Goal: Task Accomplishment & Management: Manage account settings

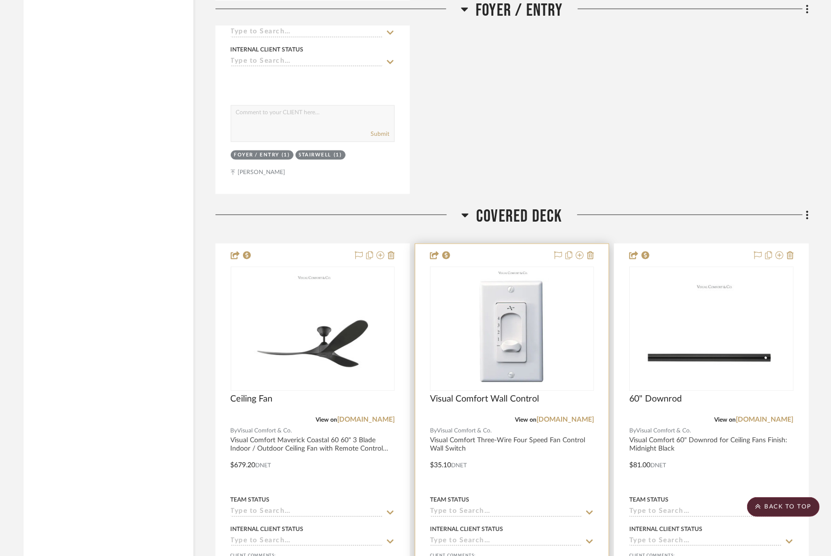
scroll to position [3752, 0]
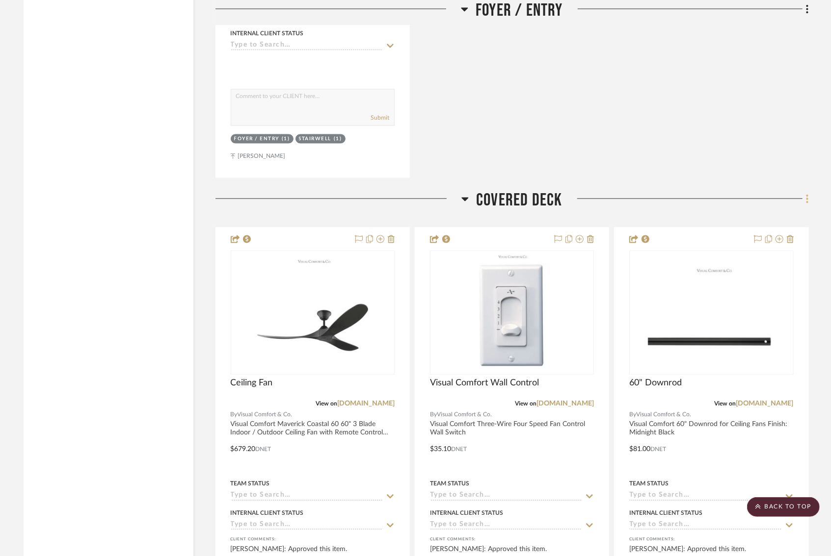
click at [808, 193] on icon at bounding box center [807, 198] width 3 height 11
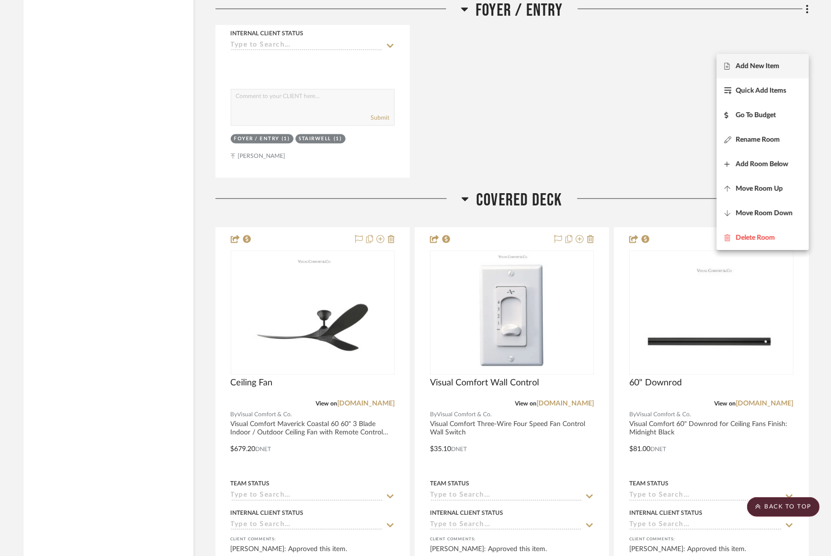
click at [759, 68] on span "Add New Item" at bounding box center [758, 66] width 44 height 8
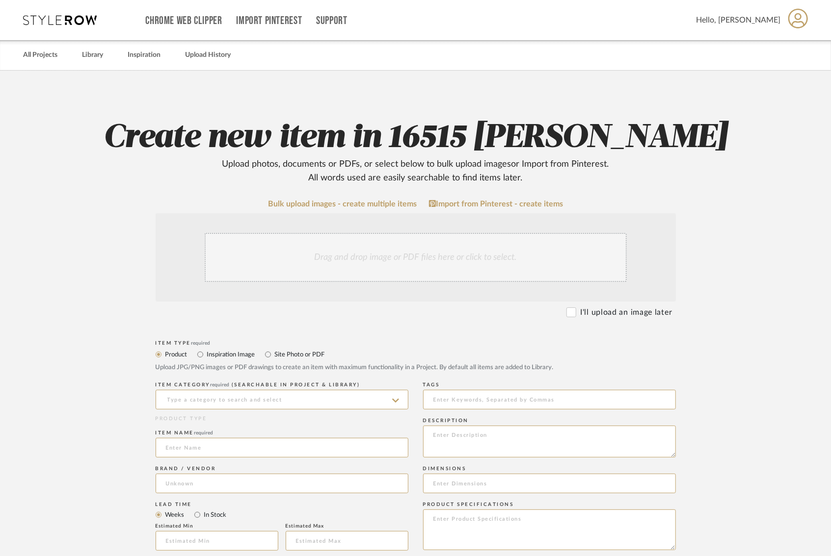
click at [352, 233] on div "Drag and drop image or PDF files here or click to select." at bounding box center [416, 257] width 422 height 49
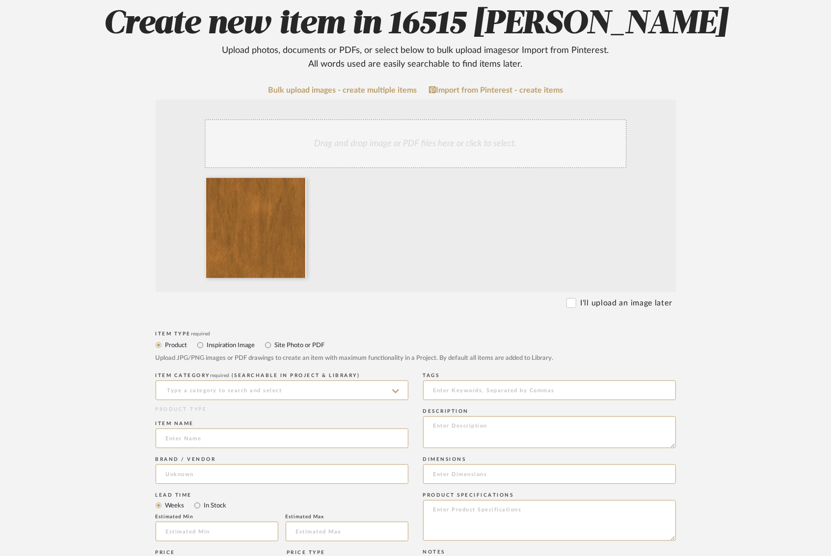
scroll to position [116, 0]
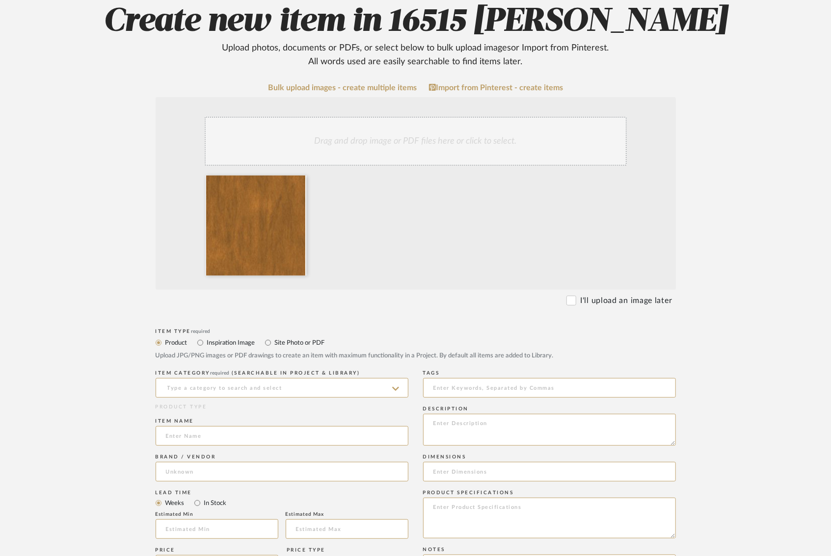
click at [394, 387] on icon at bounding box center [395, 389] width 7 height 4
click at [216, 383] on div "Stains" at bounding box center [282, 380] width 252 height 25
type input "Stains"
click at [179, 426] on input at bounding box center [282, 436] width 253 height 20
type input "Exterior Stain"
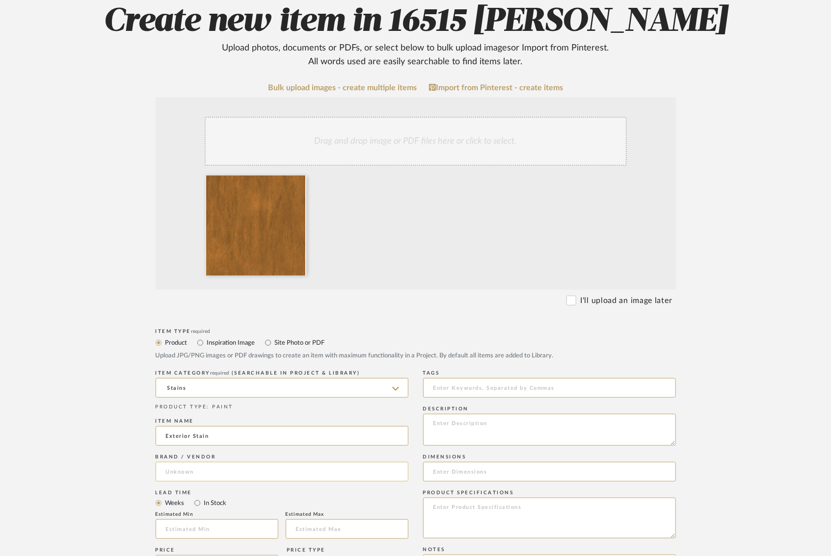
click at [181, 462] on input at bounding box center [282, 472] width 253 height 20
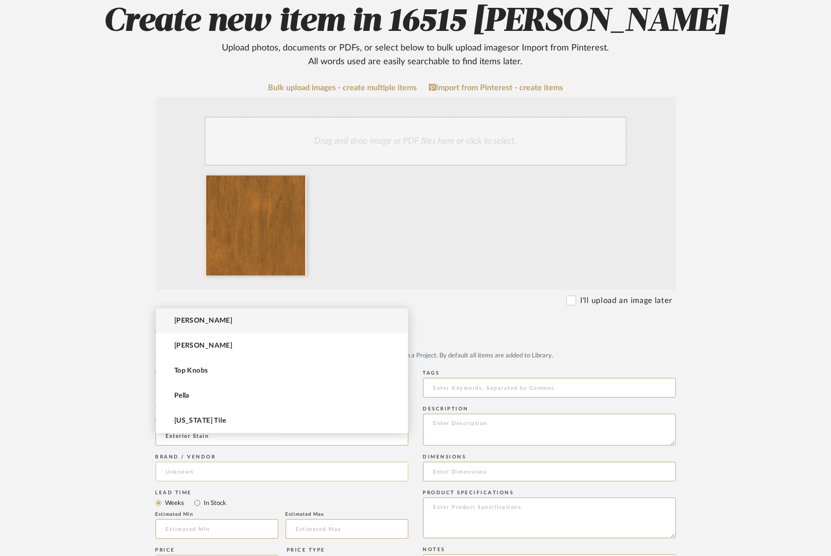
type input "W"
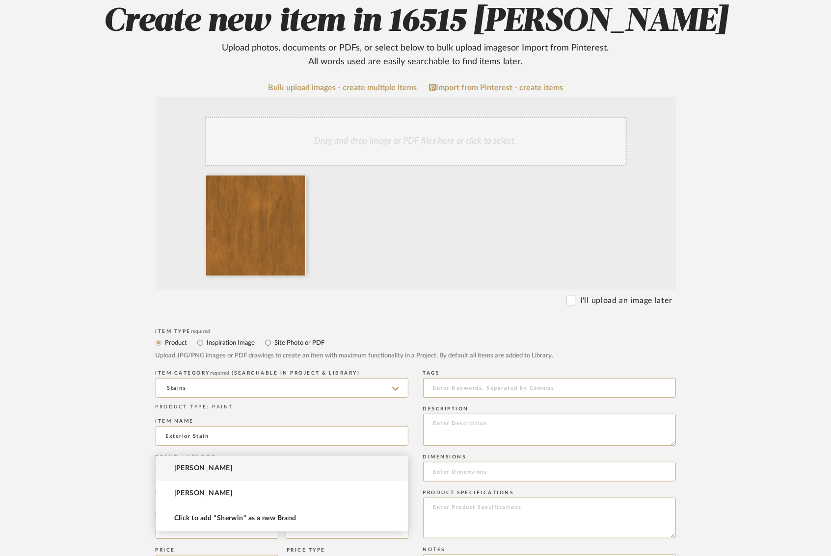
click at [189, 472] on mat-option "Sherwin Williams" at bounding box center [282, 468] width 252 height 25
type input "Sherwin Williams"
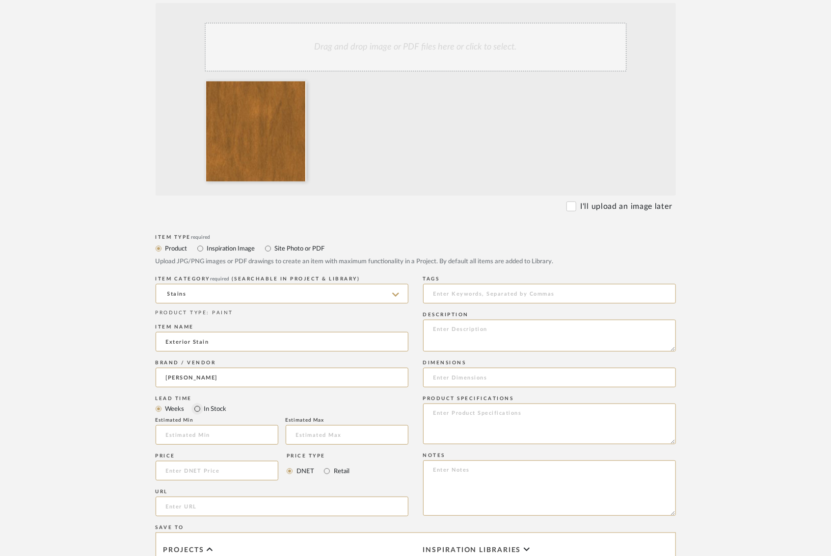
scroll to position [211, 0]
click at [189, 461] on input at bounding box center [217, 471] width 123 height 20
type input "$1.00"
click at [177, 497] on input "url" at bounding box center [282, 507] width 253 height 20
paste input "https://www.sherwin-williams.com/homeowners/color/find-and-explore-colors/stain…"
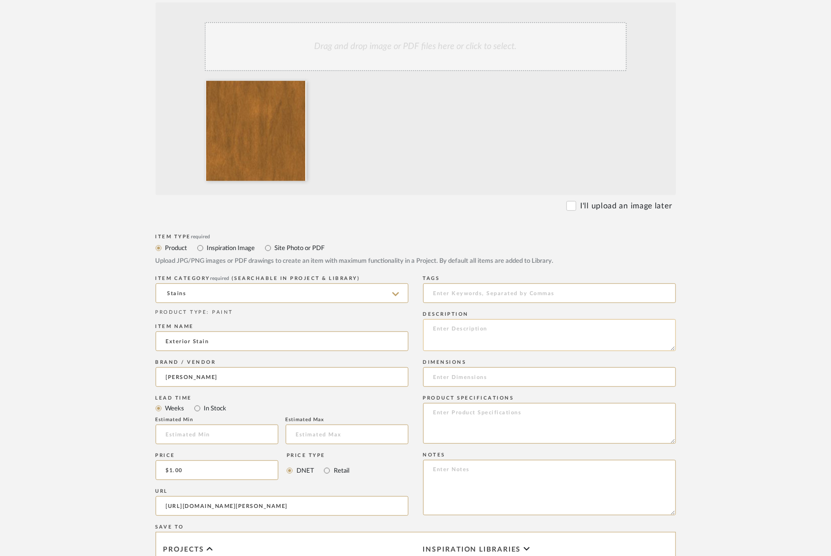
type input "https://www.sherwin-williams.com/homeowners/color/find-and-explore-colors/stain…"
click at [444, 319] on textarea at bounding box center [549, 335] width 253 height 32
type textarea "B"
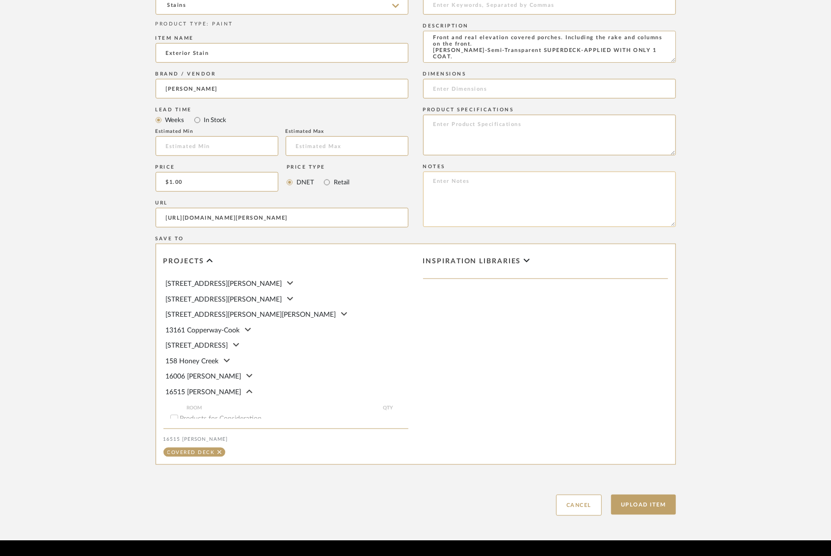
scroll to position [499, 0]
type textarea "Front and real elevation covered porches. Including the rake and columns on the…"
click at [178, 424] on input "Exterior" at bounding box center [174, 429] width 10 height 10
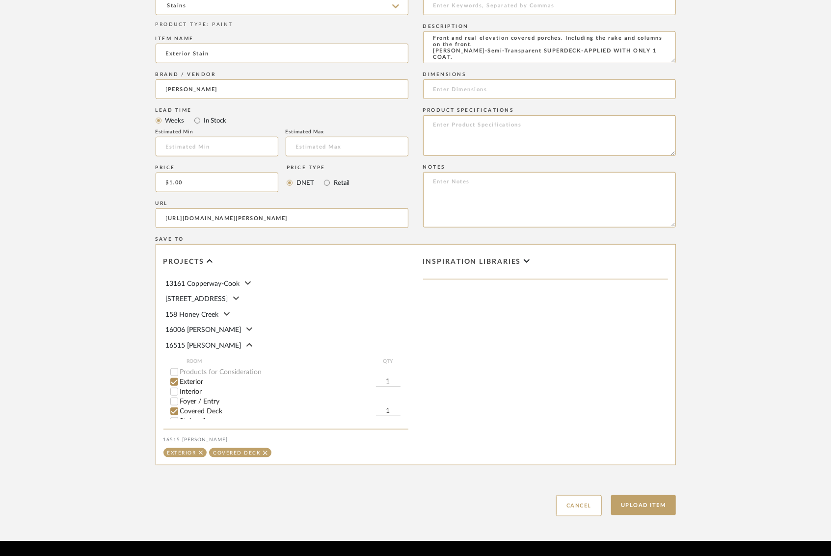
scroll to position [48, 0]
click at [174, 406] on input "Covered Deck" at bounding box center [174, 411] width 10 height 10
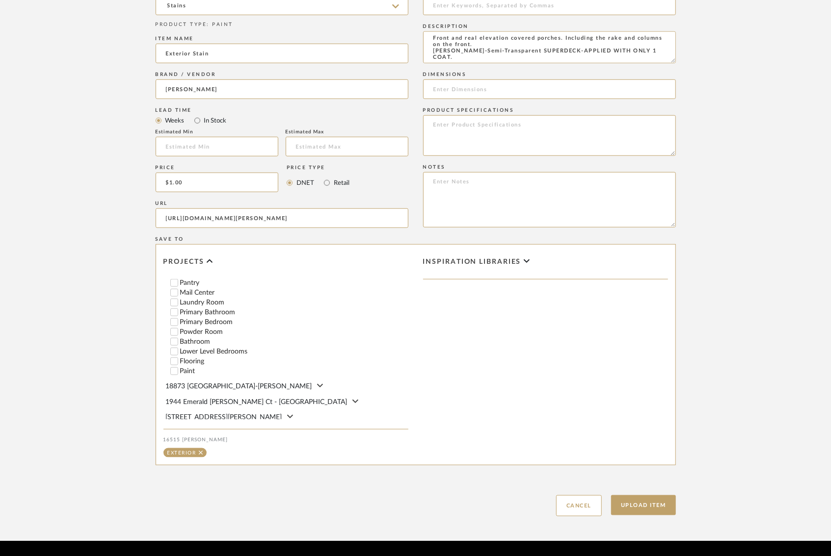
scroll to position [216, 0]
click at [648, 496] on button "Upload Item" at bounding box center [643, 506] width 65 height 20
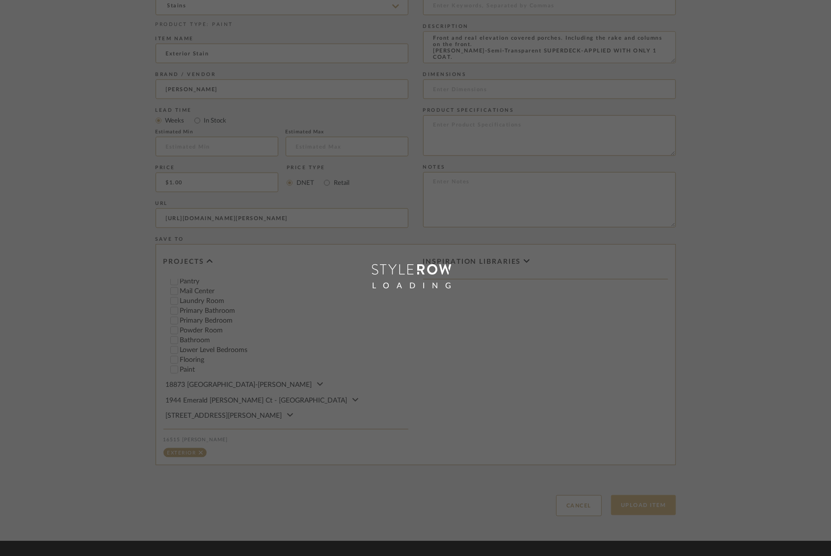
scroll to position [438, 0]
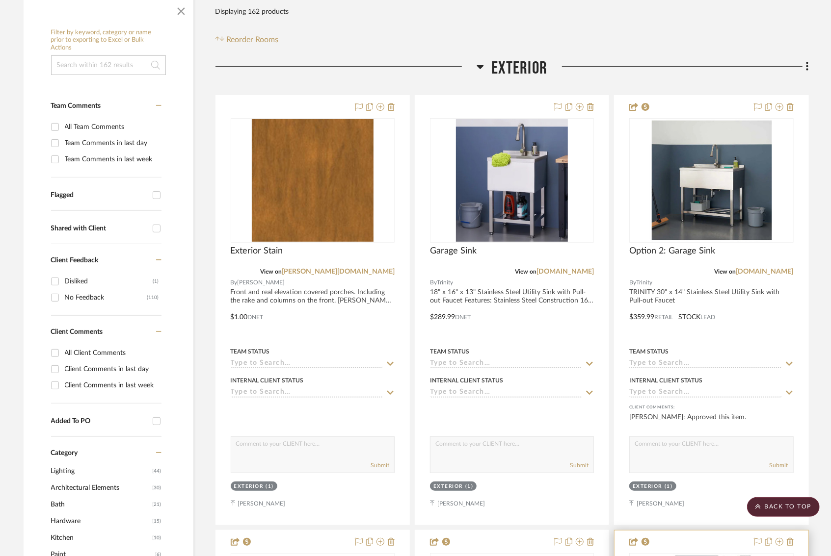
scroll to position [186, 0]
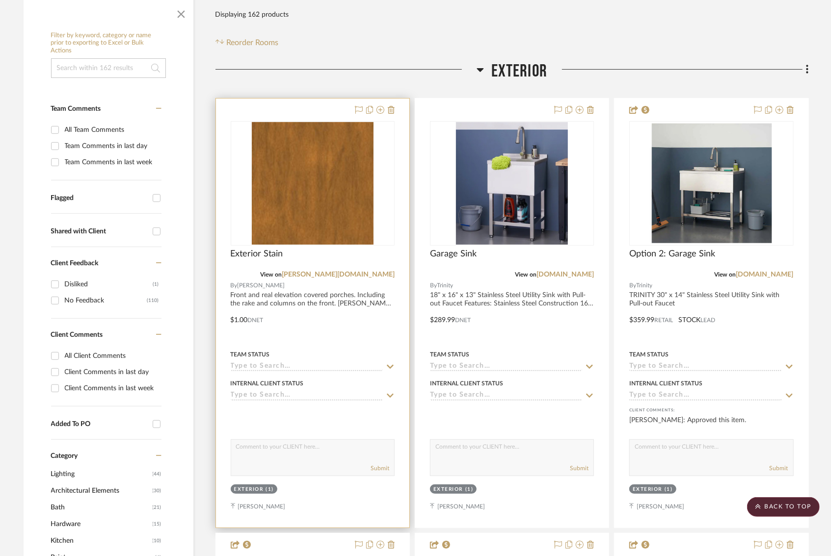
click at [336, 258] on div at bounding box center [312, 313] width 193 height 429
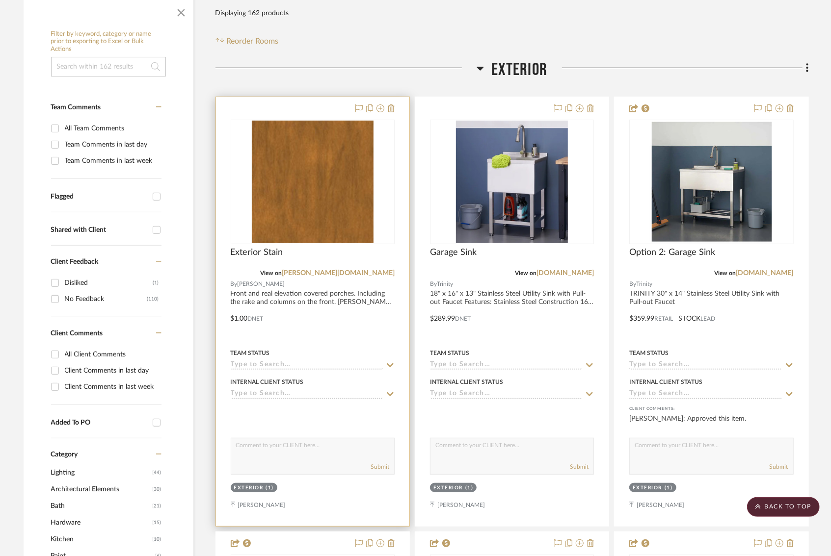
click at [316, 254] on div at bounding box center [312, 311] width 193 height 429
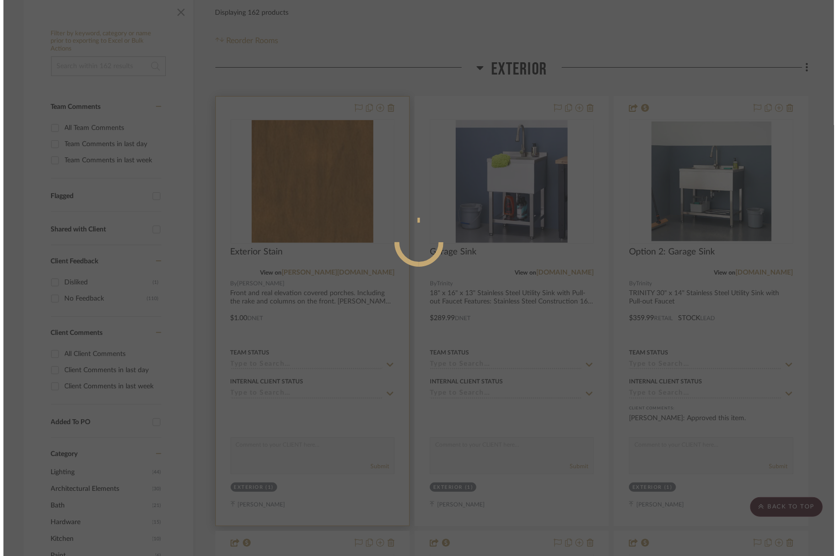
scroll to position [0, 0]
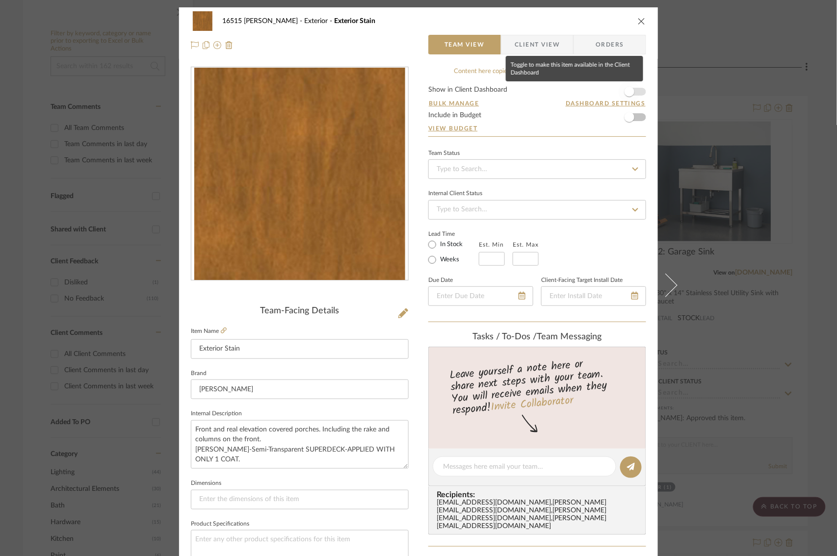
click at [634, 87] on span "button" at bounding box center [630, 92] width 22 height 22
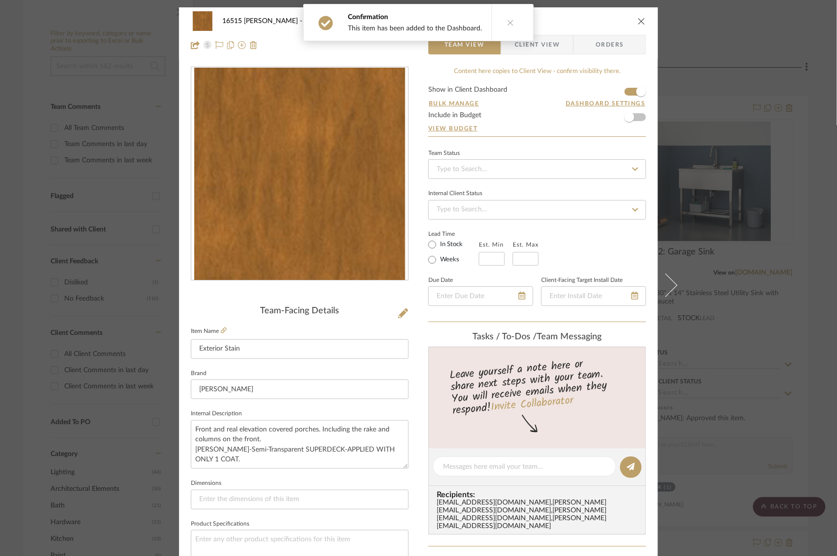
click at [507, 23] on icon at bounding box center [510, 22] width 7 height 7
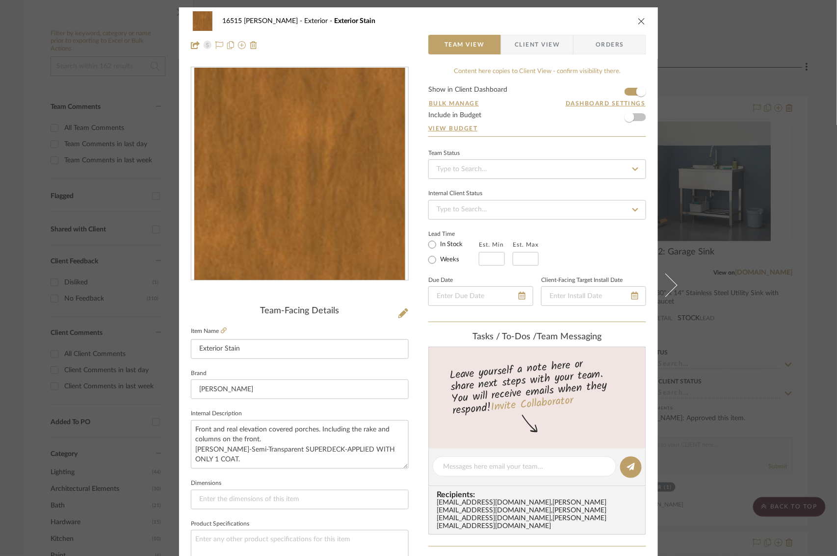
click at [639, 22] on icon "close" at bounding box center [642, 21] width 8 height 8
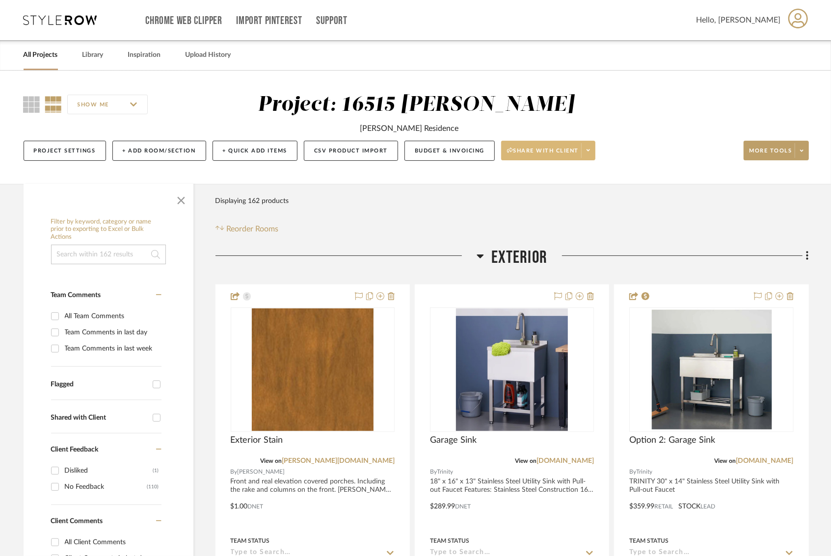
click at [590, 148] on icon at bounding box center [587, 150] width 3 height 5
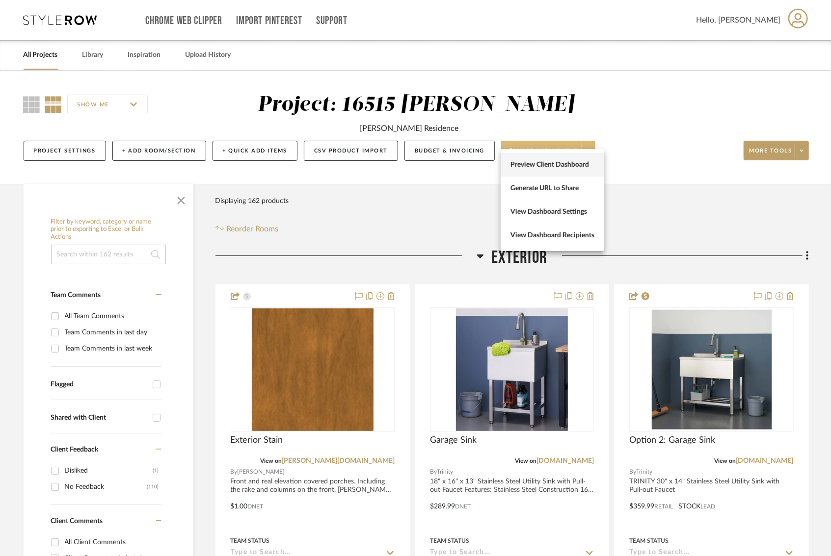
click at [566, 161] on span "Preview Client Dashboard" at bounding box center [552, 164] width 84 height 8
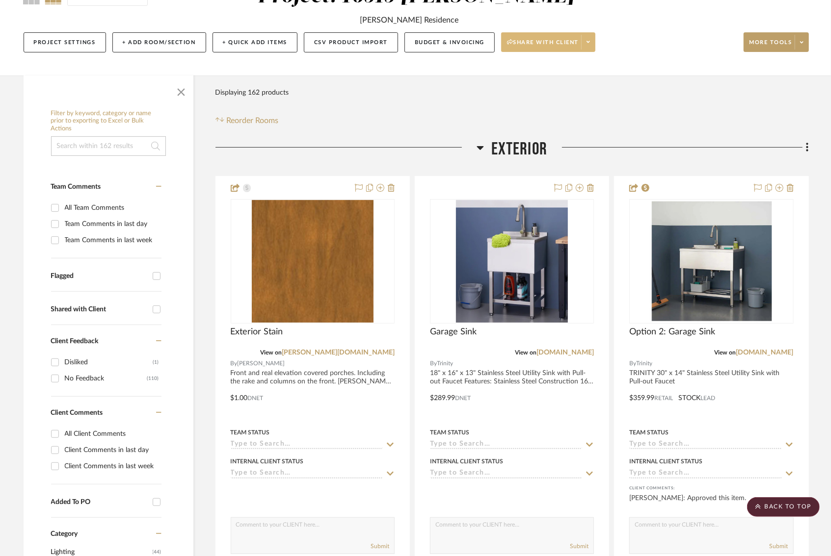
scroll to position [103, 0]
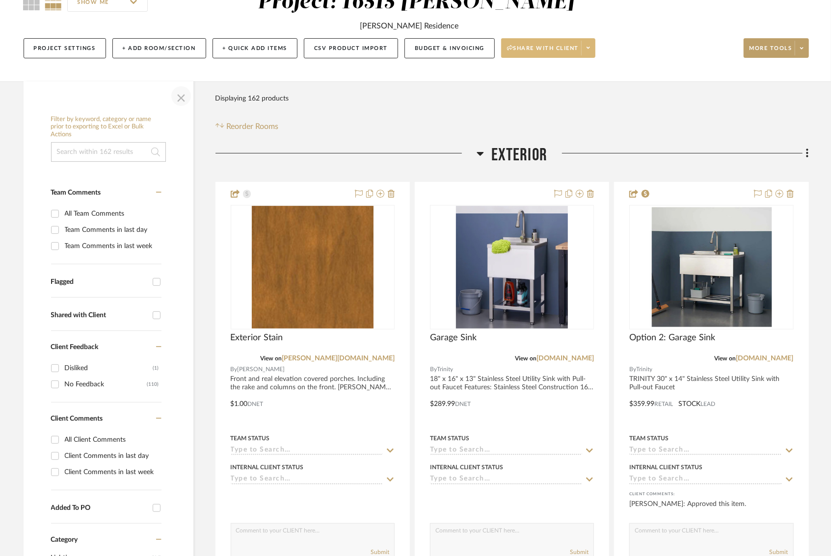
click at [179, 84] on span "button" at bounding box center [181, 96] width 24 height 24
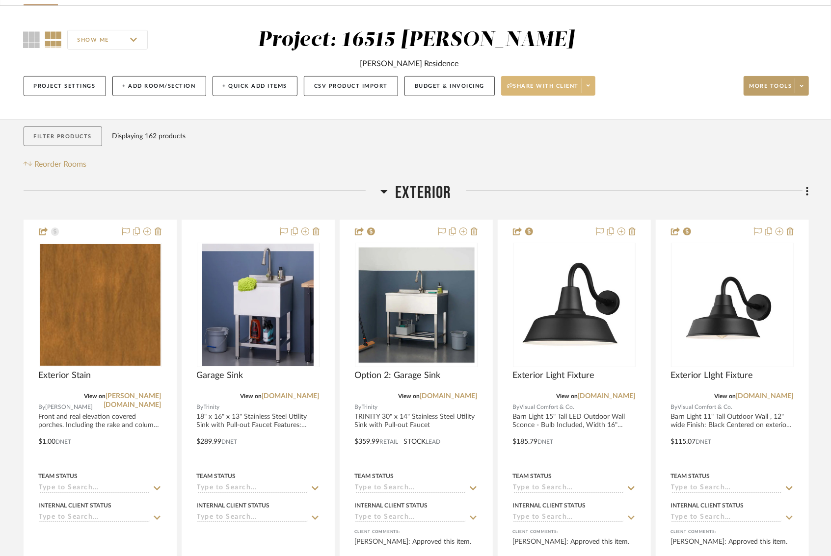
scroll to position [65, 0]
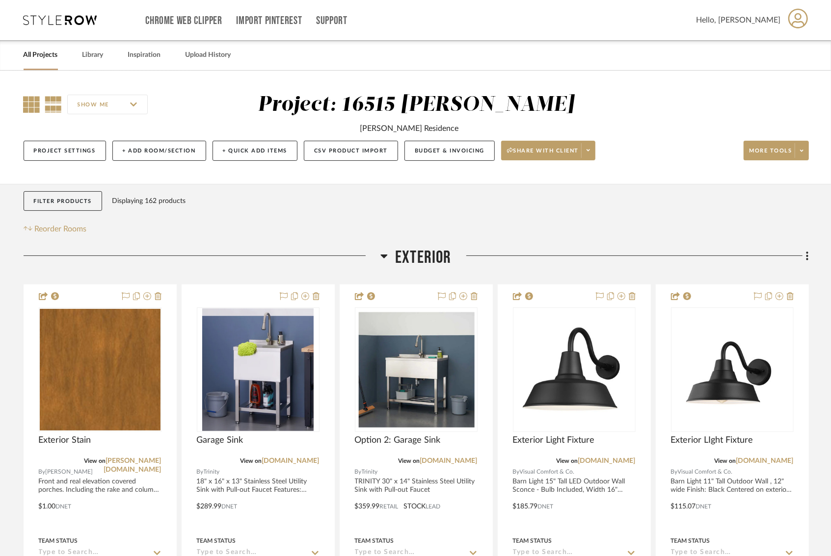
click at [30, 106] on icon at bounding box center [32, 104] width 17 height 17
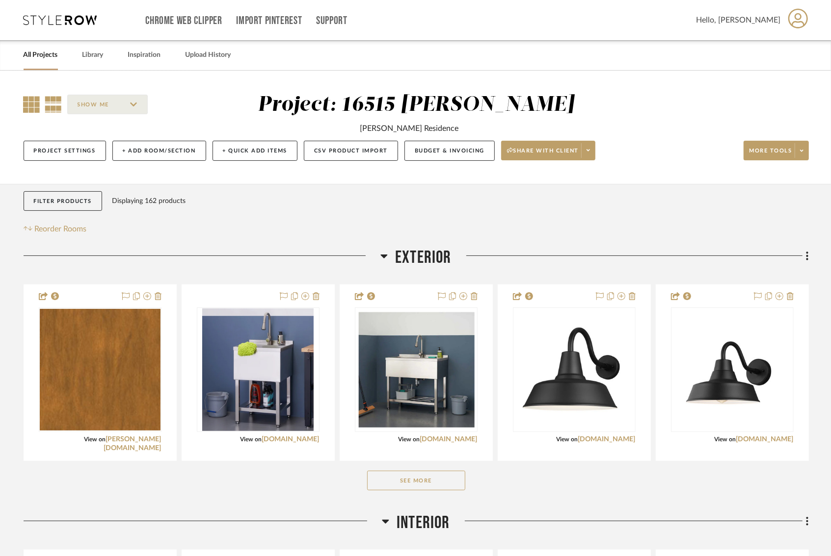
click at [45, 103] on icon at bounding box center [53, 104] width 17 height 17
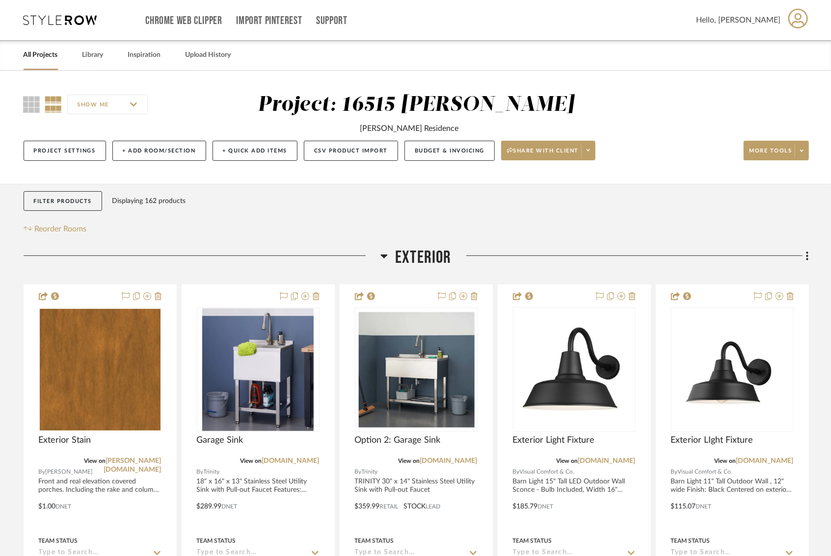
click at [121, 101] on input "SHOW ME" at bounding box center [107, 105] width 80 height 20
click at [41, 195] on button "Filter Products" at bounding box center [63, 201] width 79 height 20
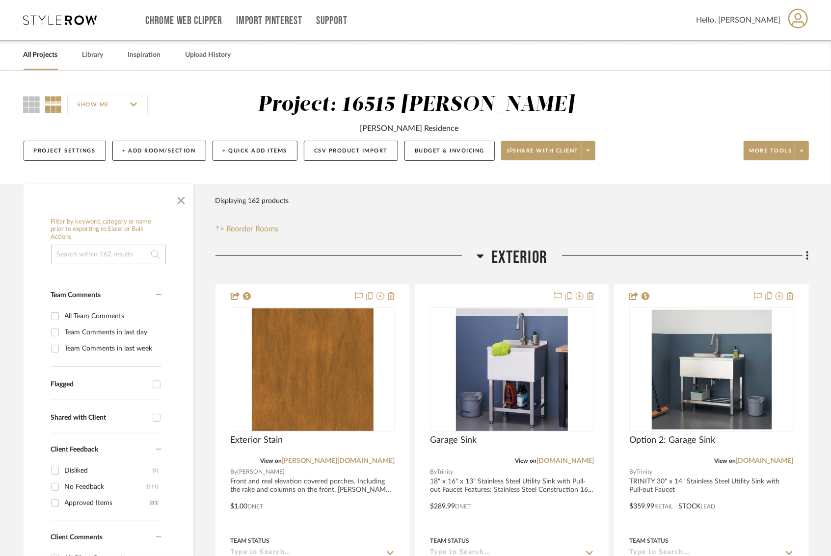
click at [53, 496] on input "Approved Items (83)" at bounding box center [55, 504] width 16 height 16
checkbox input "true"
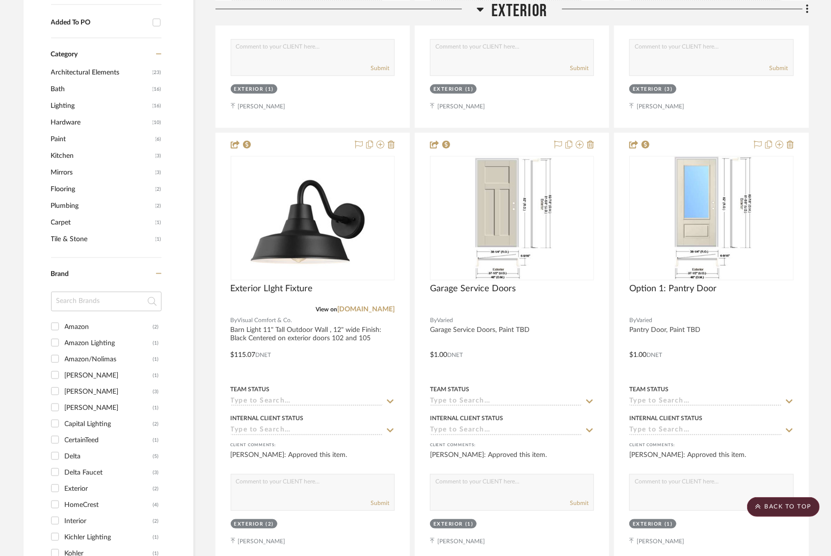
scroll to position [607, 0]
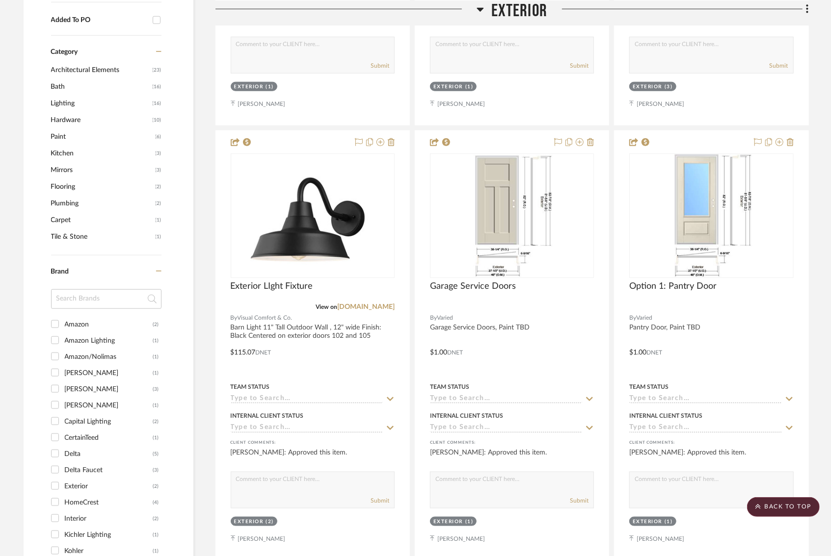
click at [79, 556] on link "See More +" at bounding box center [105, 567] width 113 height 16
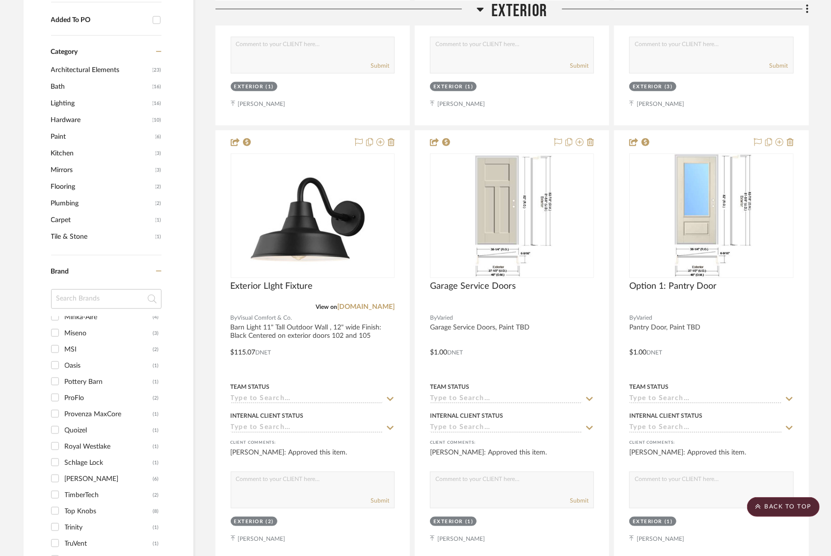
scroll to position [315, 0]
click at [57, 472] on input "Sherwin Williams (6)" at bounding box center [55, 480] width 16 height 16
checkbox input "true"
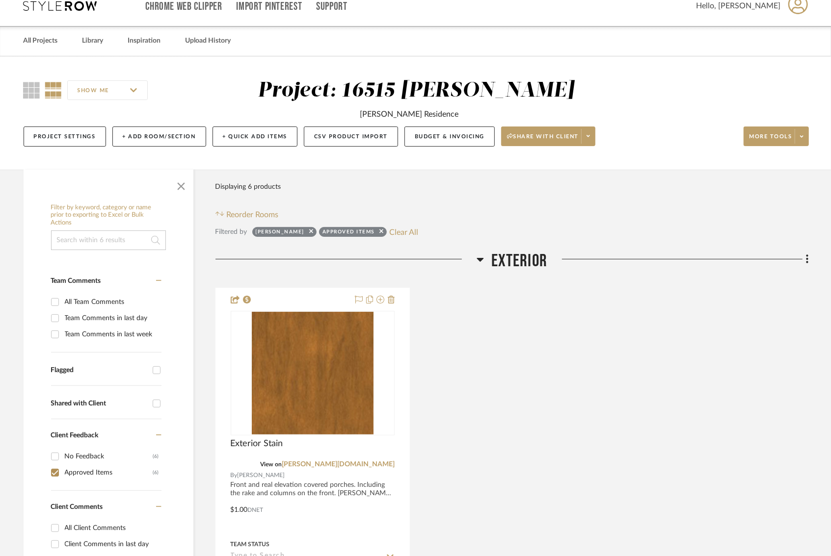
scroll to position [21, 0]
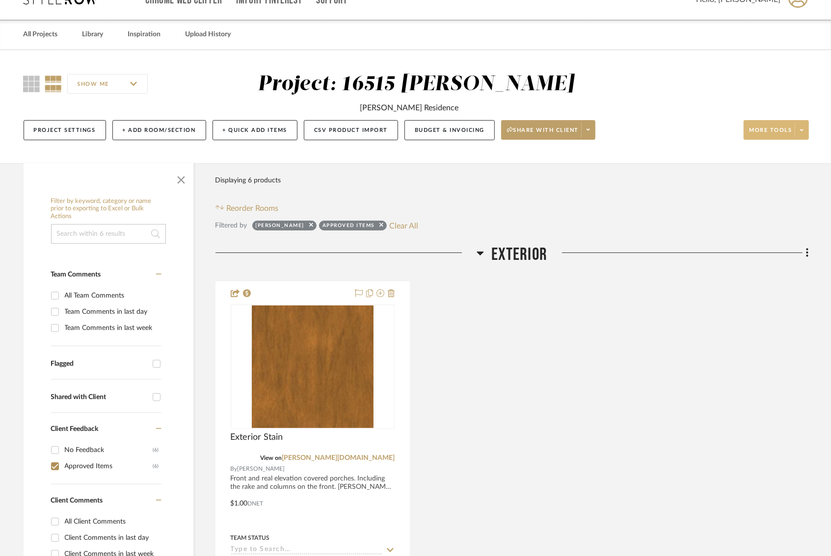
click at [805, 123] on span at bounding box center [801, 130] width 14 height 15
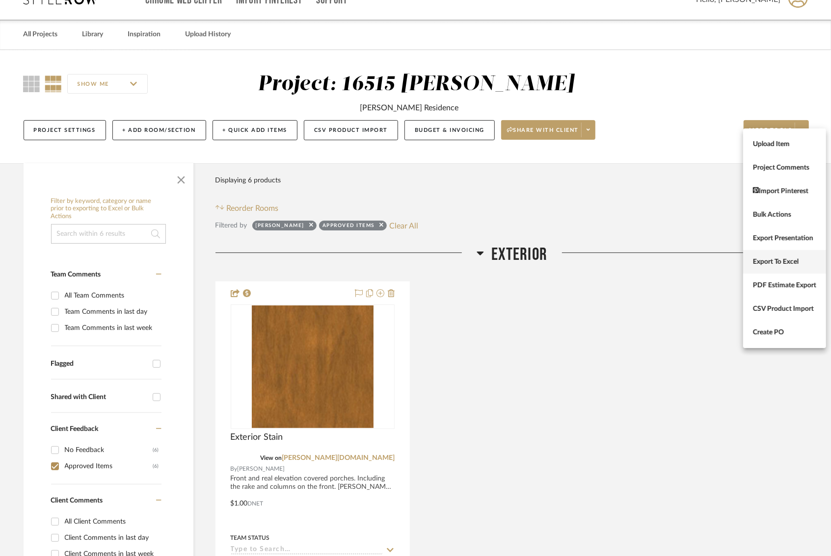
click at [772, 263] on span "Export To Excel" at bounding box center [784, 262] width 63 height 8
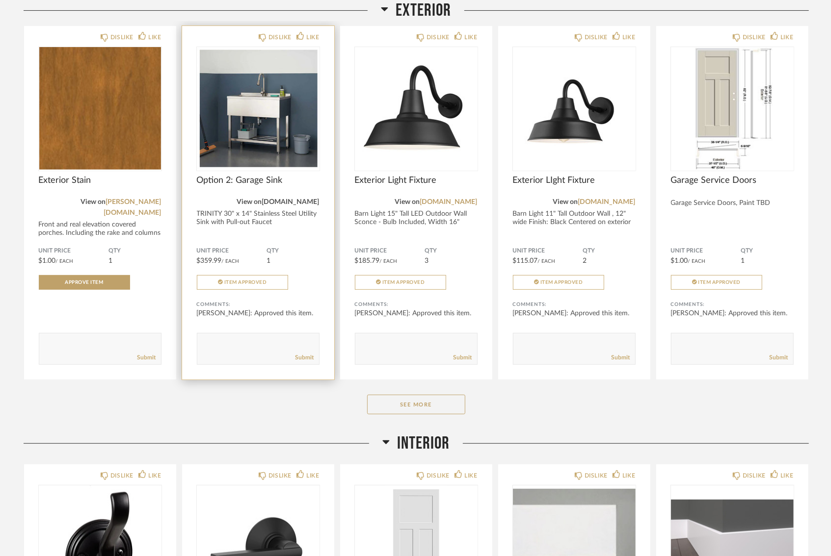
scroll to position [174, 0]
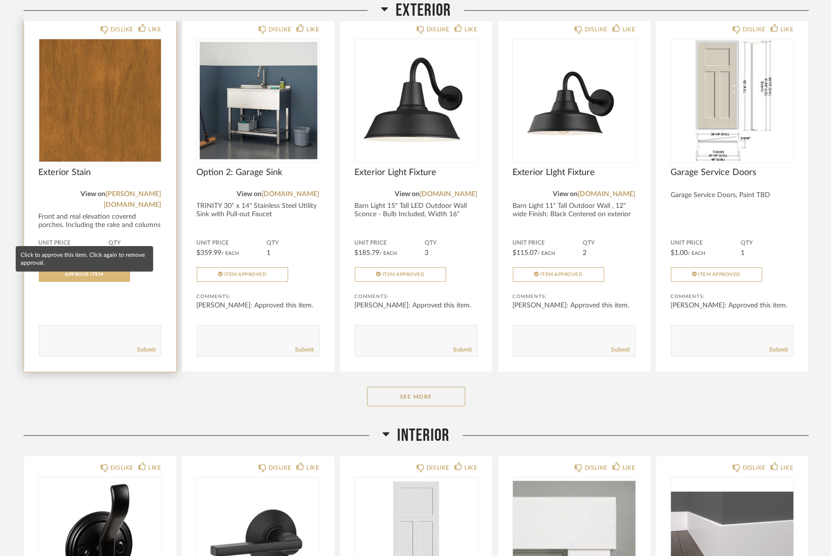
click at [114, 267] on button "Approve Item" at bounding box center [84, 274] width 91 height 15
